Goal: Browse casually

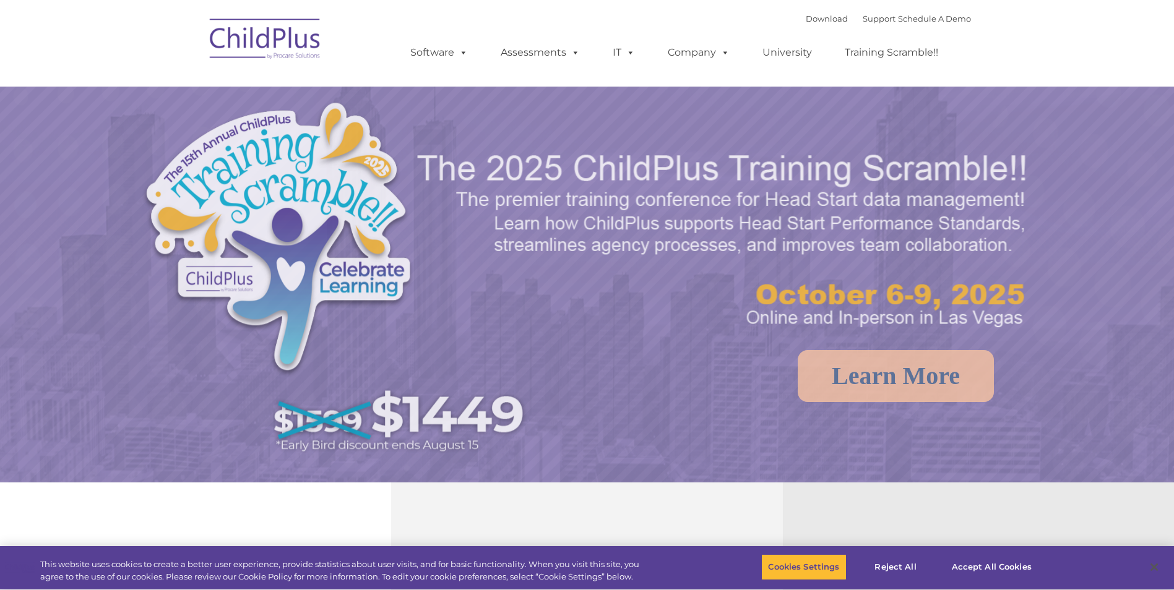
select select "MEDIUM"
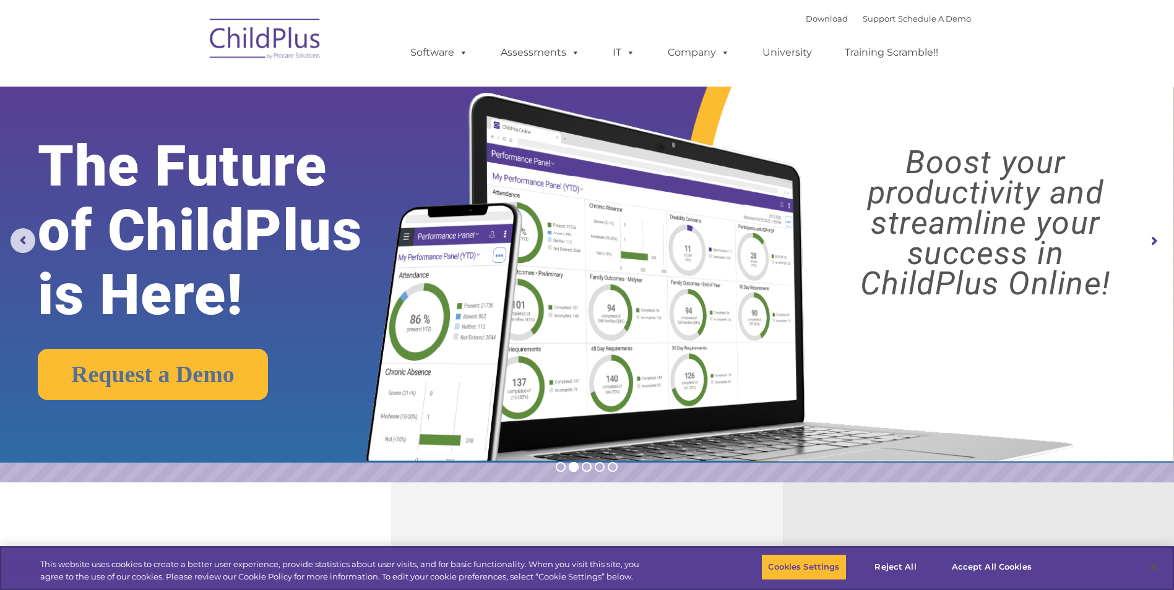
click at [87, 127] on img at bounding box center [587, 231] width 1174 height 463
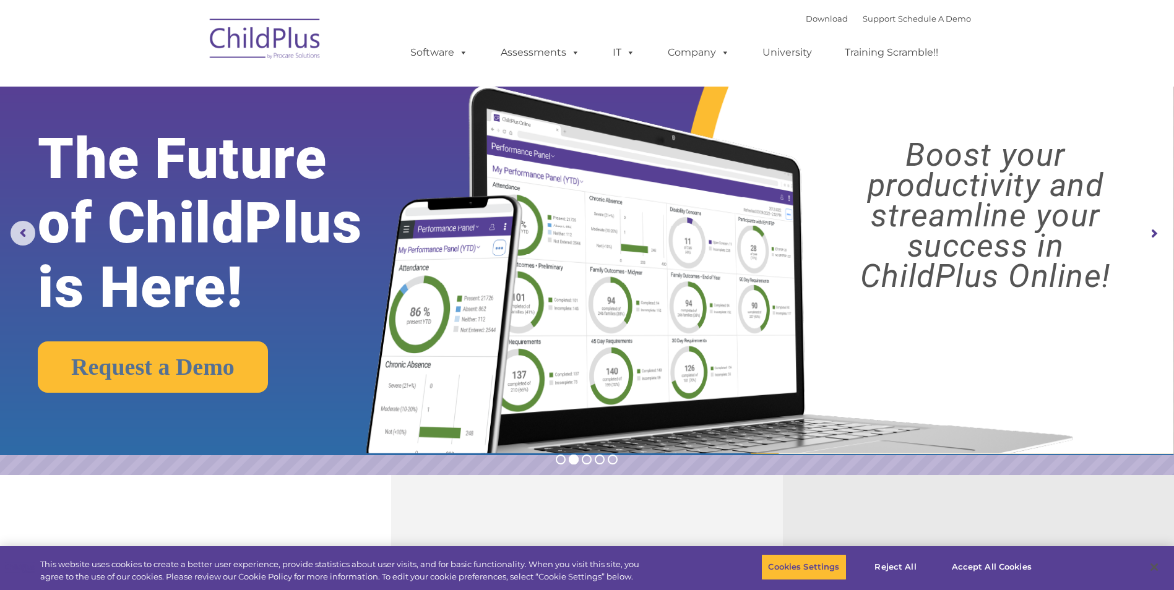
scroll to position [6, 0]
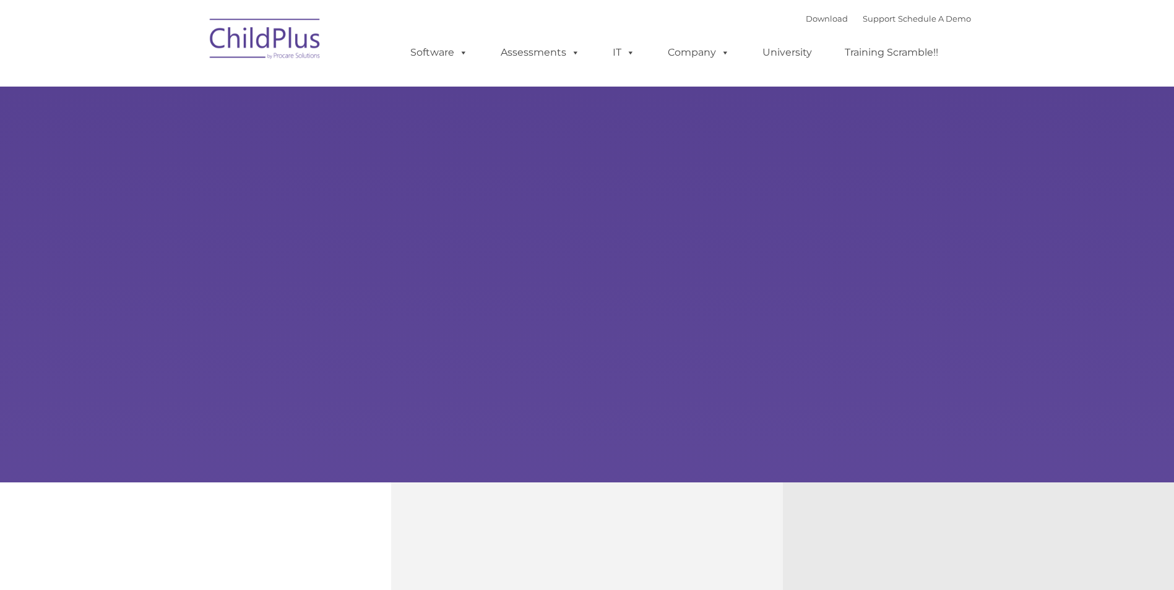
type input ""
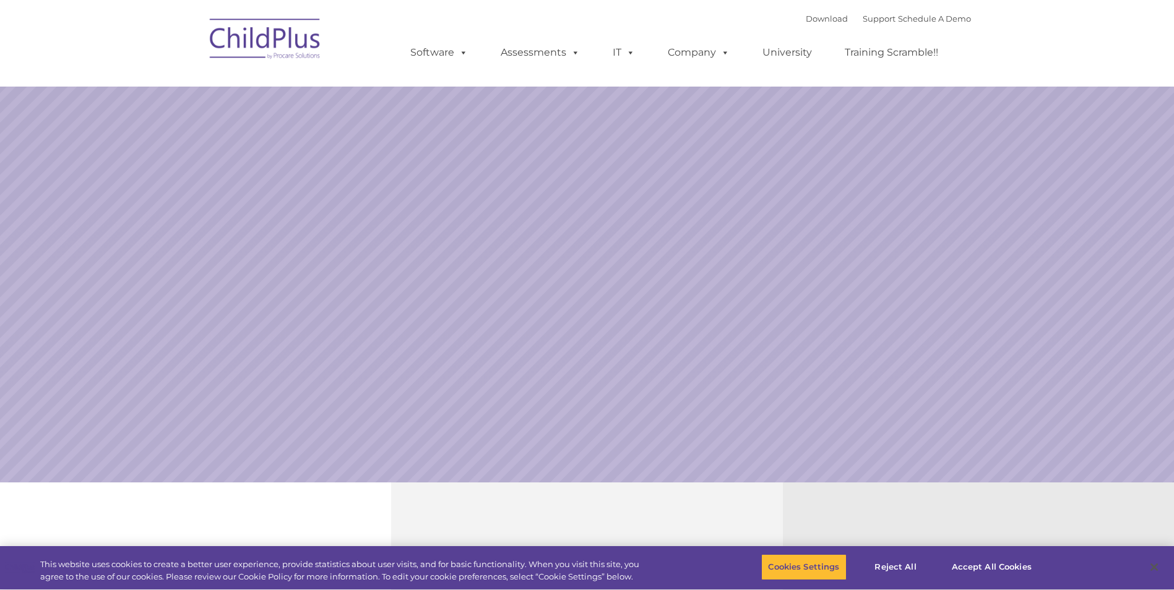
select select "MEDIUM"
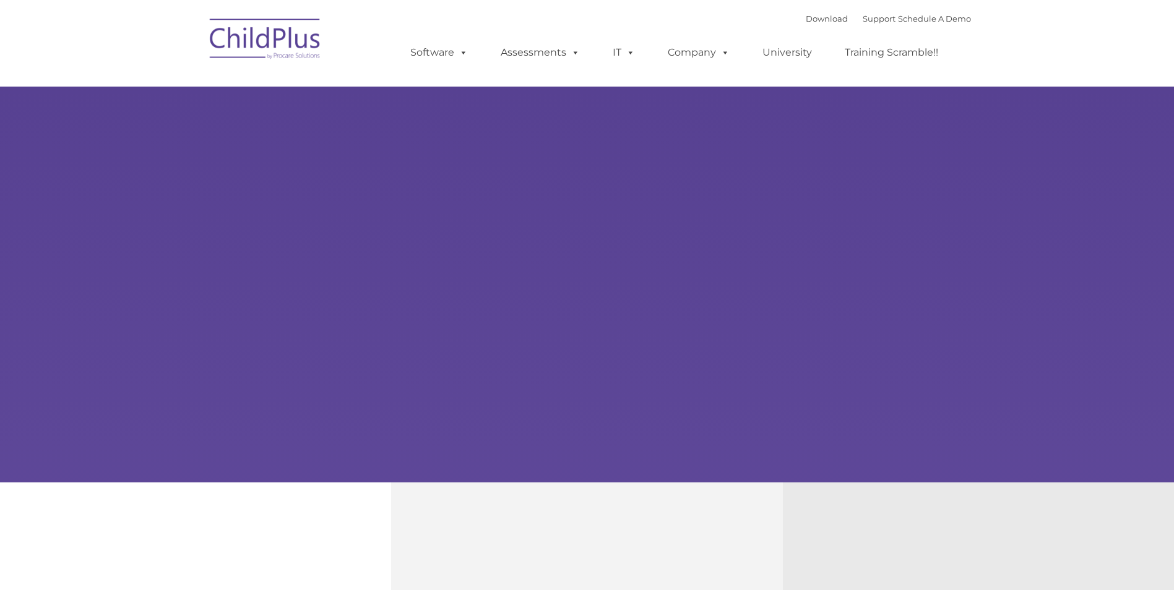
type input ""
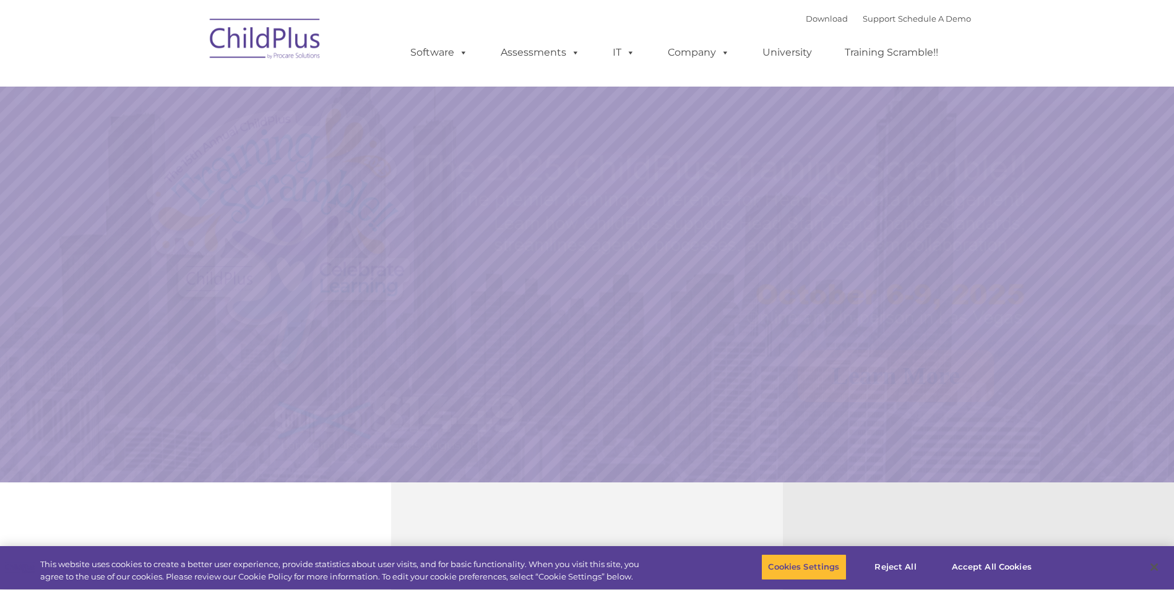
select select "MEDIUM"
